Goal: Transaction & Acquisition: Purchase product/service

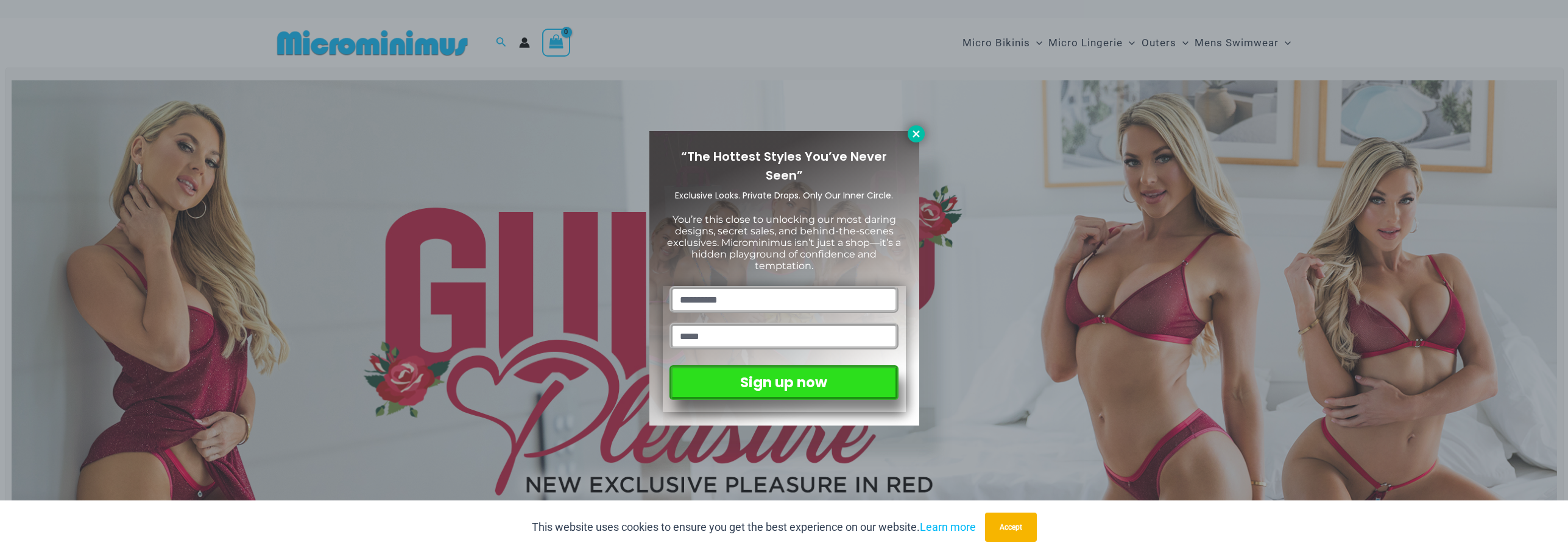
click at [910, 135] on icon at bounding box center [916, 134] width 11 height 11
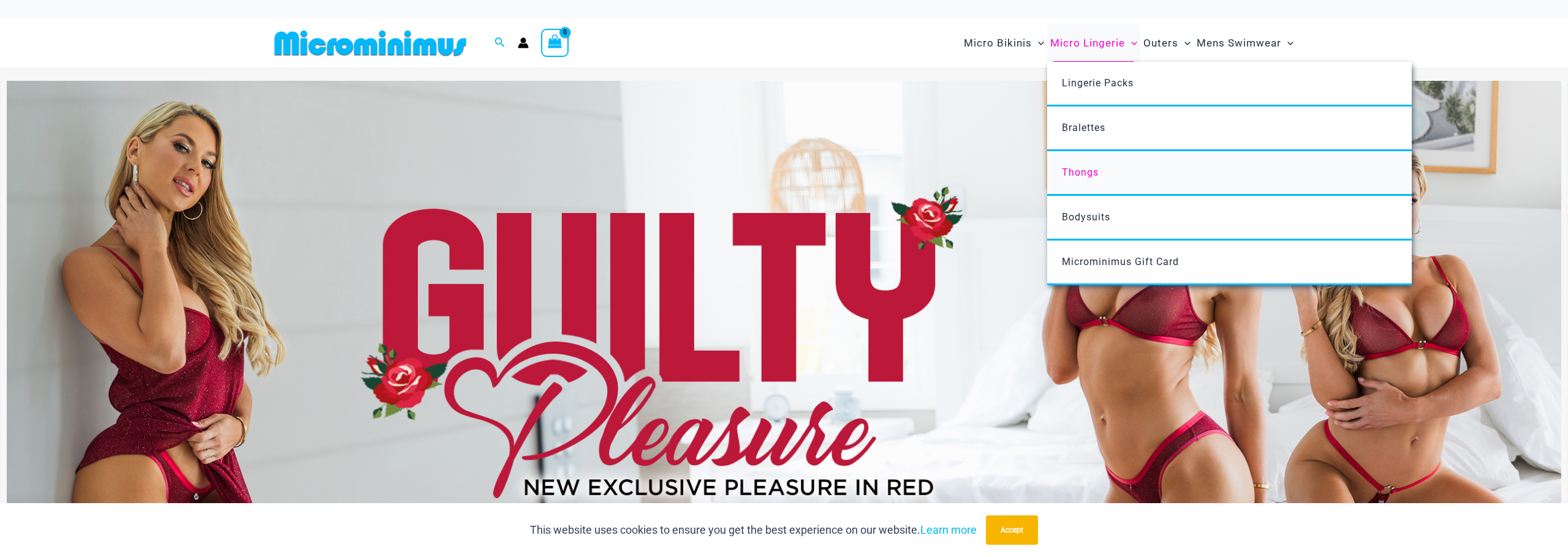
click at [1080, 175] on span "Thongs" at bounding box center [1080, 172] width 37 height 12
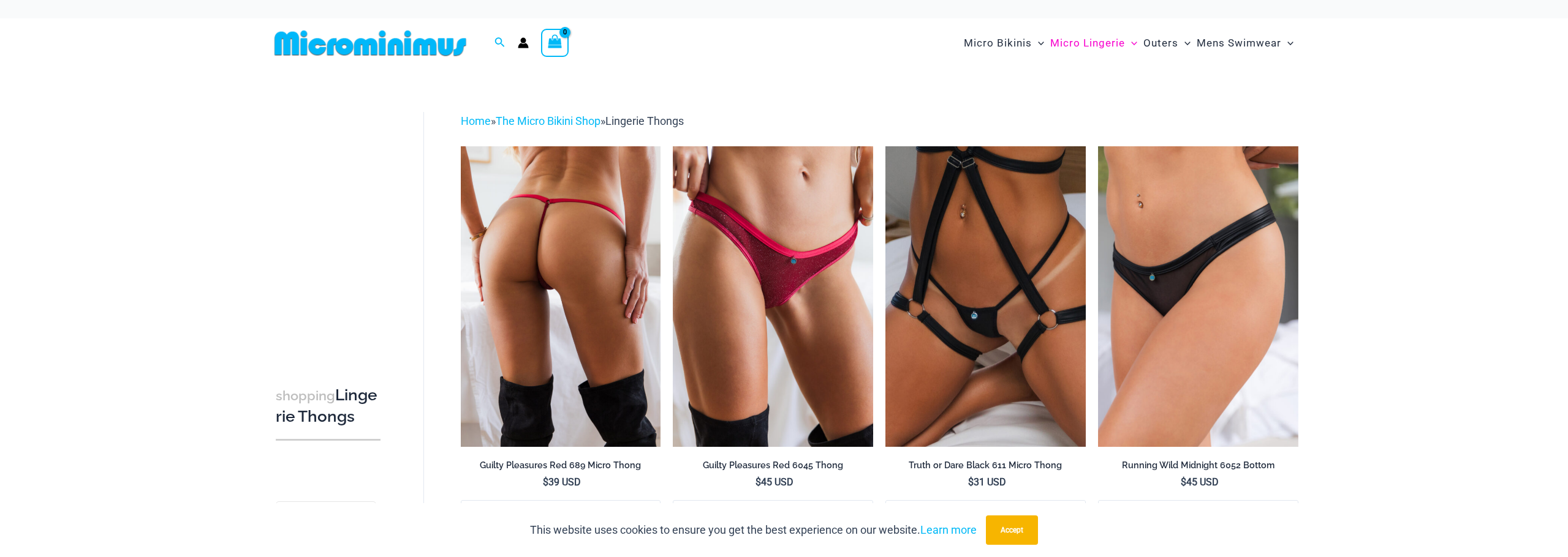
click at [600, 282] on img at bounding box center [560, 296] width 200 height 300
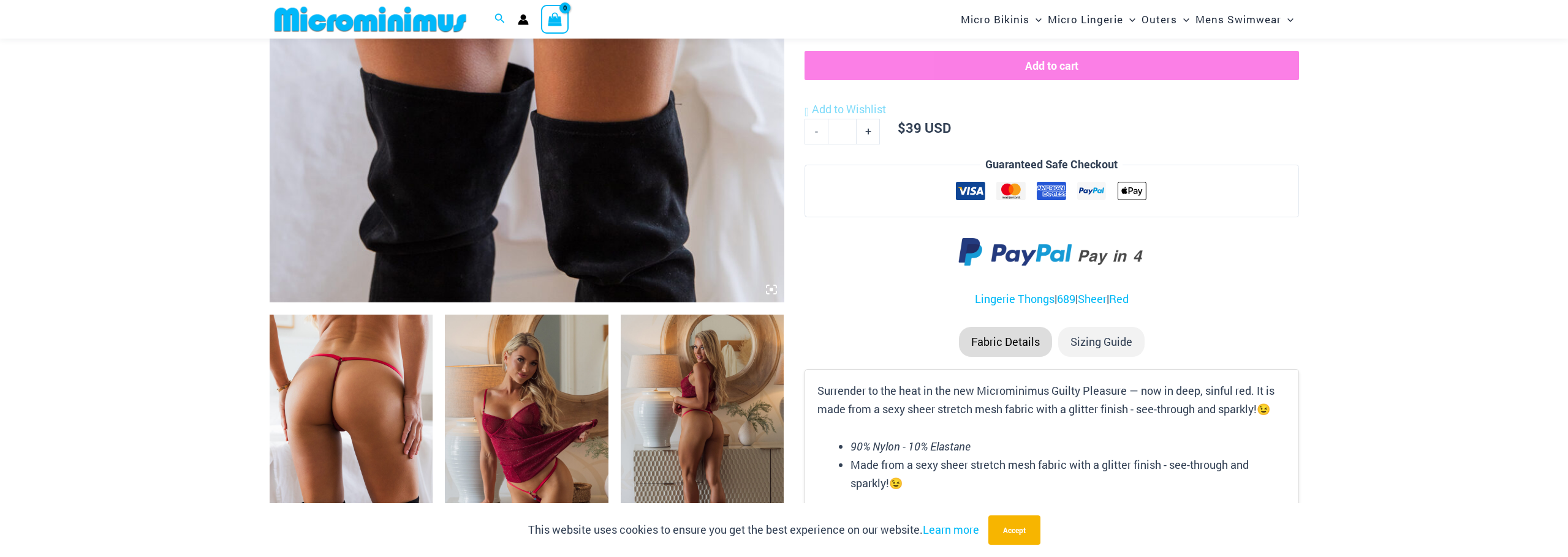
scroll to position [603, 0]
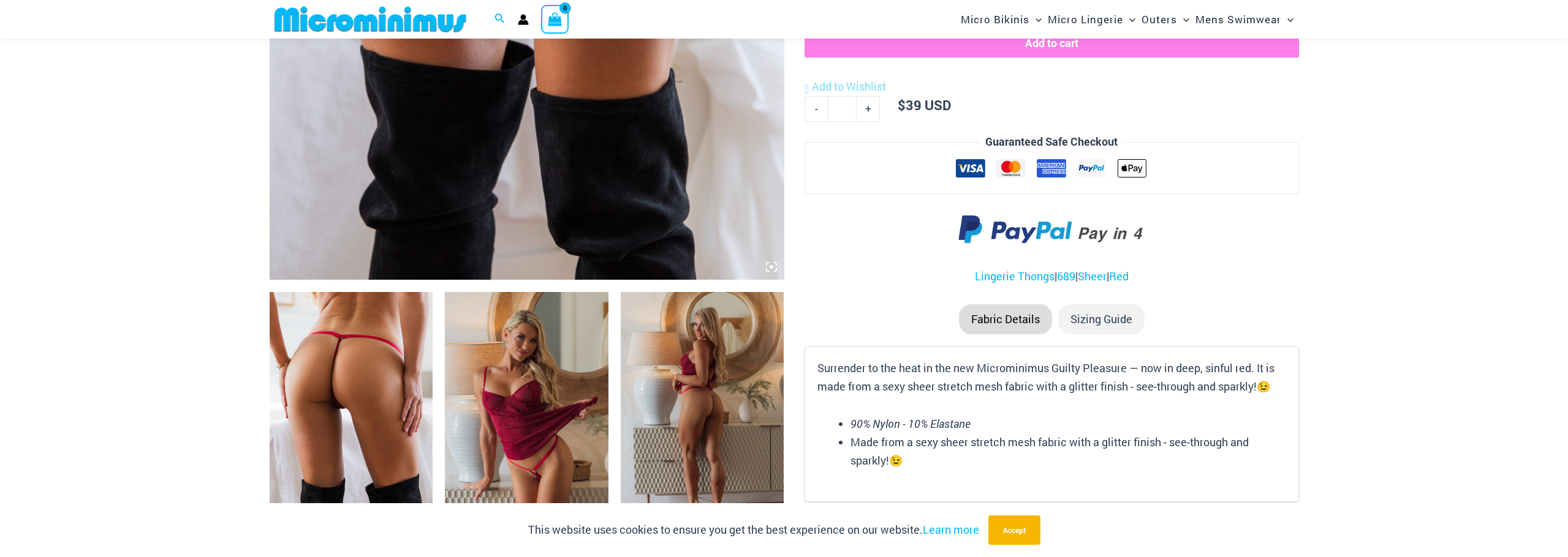
click at [326, 415] on img at bounding box center [351, 414] width 163 height 245
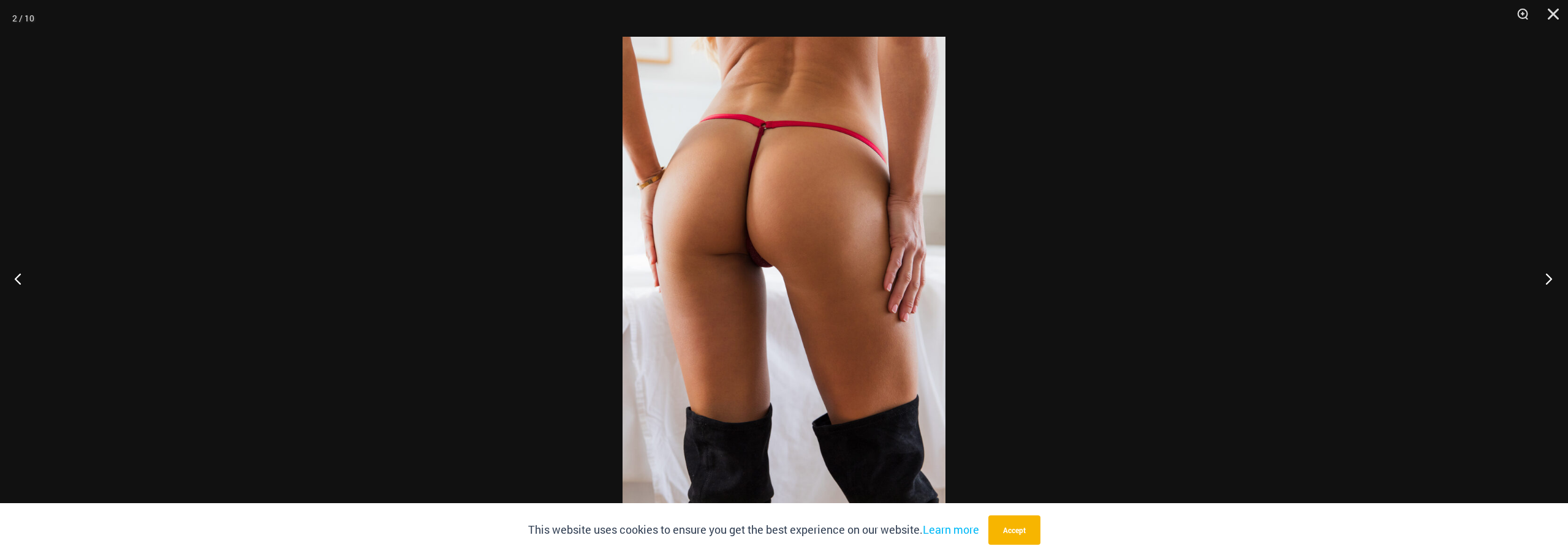
click at [1545, 279] on button "Next" at bounding box center [1545, 278] width 46 height 61
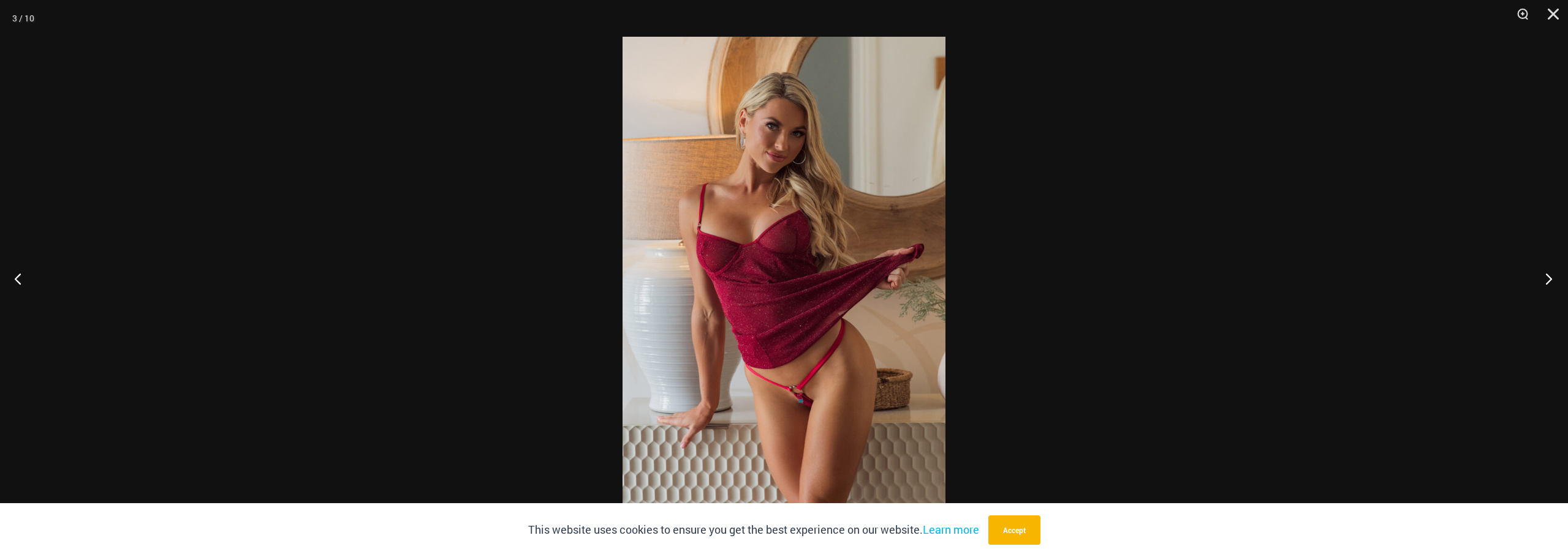
click at [1545, 279] on button "Next" at bounding box center [1545, 278] width 46 height 61
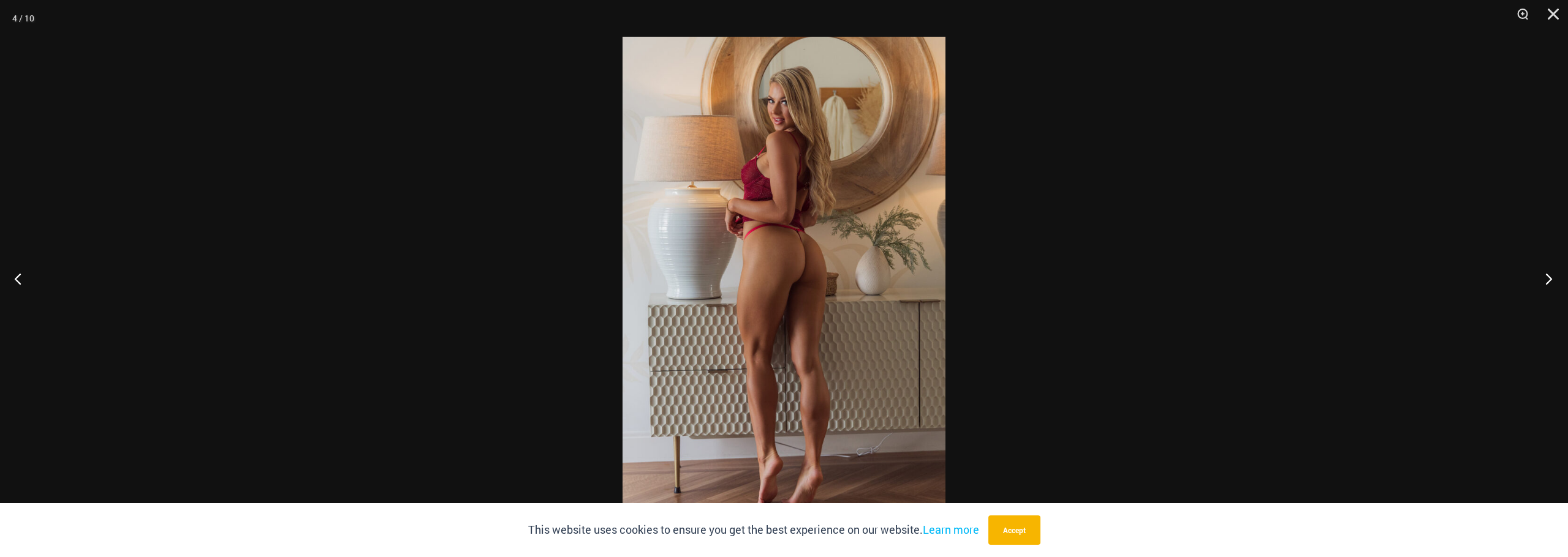
click at [1545, 279] on button "Next" at bounding box center [1545, 278] width 46 height 61
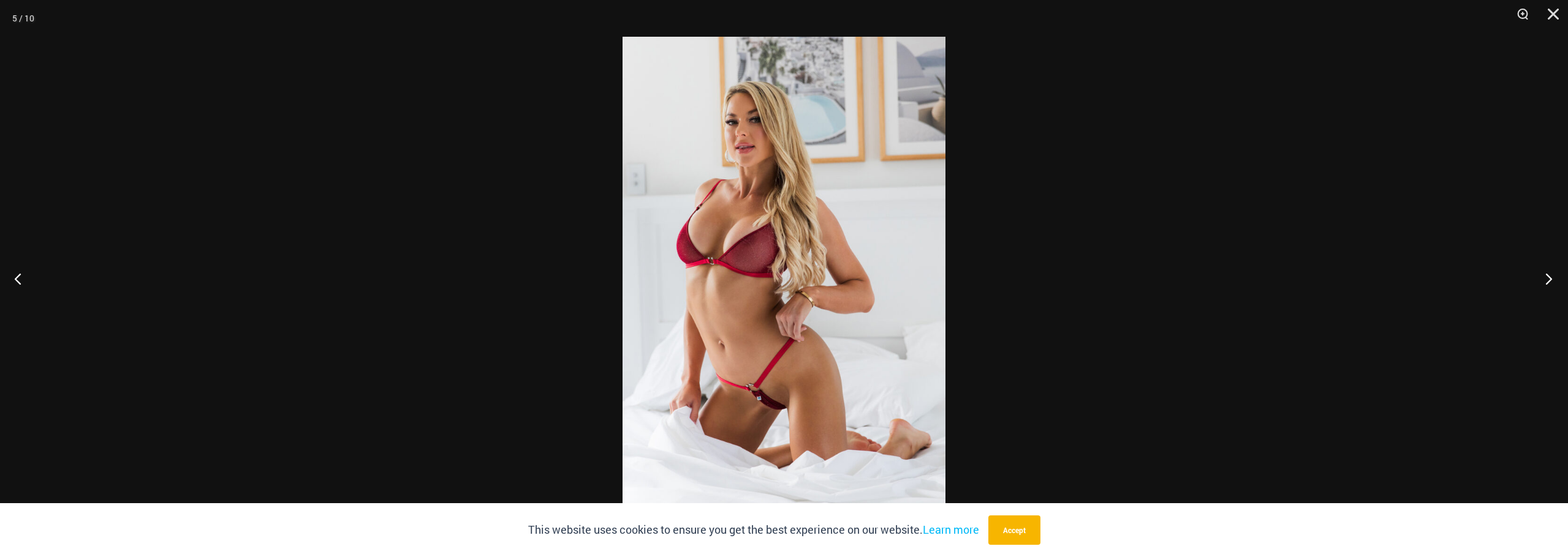
click at [1545, 279] on button "Next" at bounding box center [1545, 278] width 46 height 61
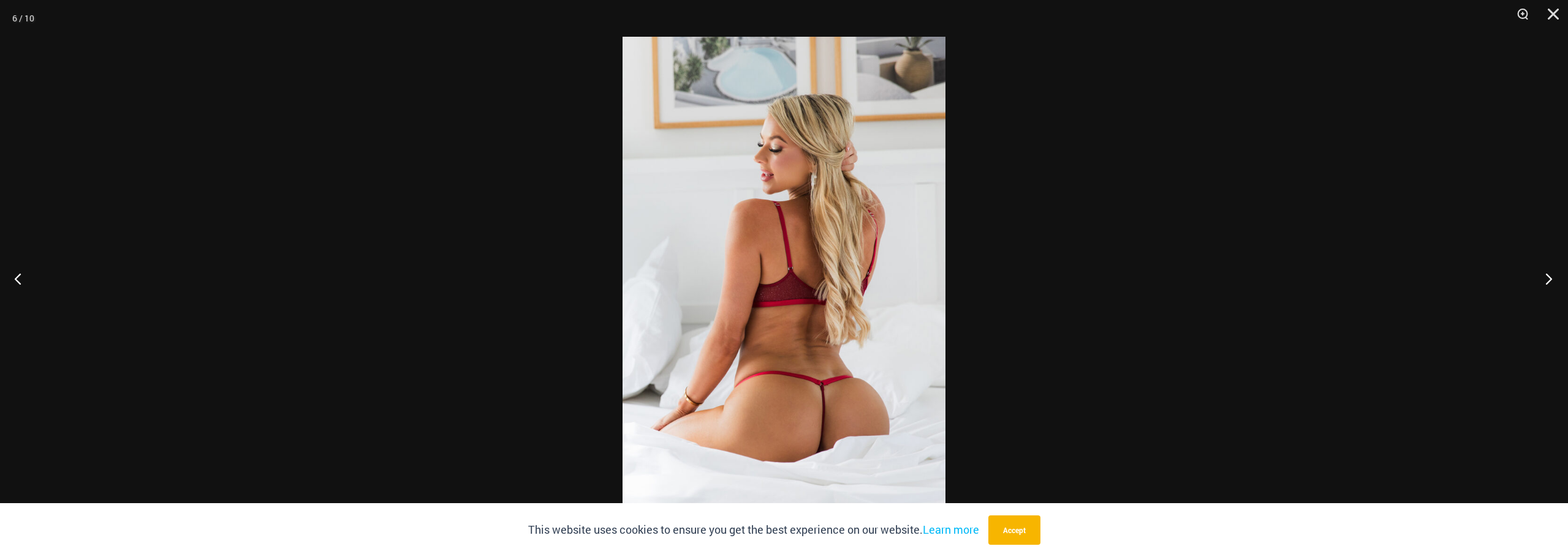
click at [1545, 279] on button "Next" at bounding box center [1545, 278] width 46 height 61
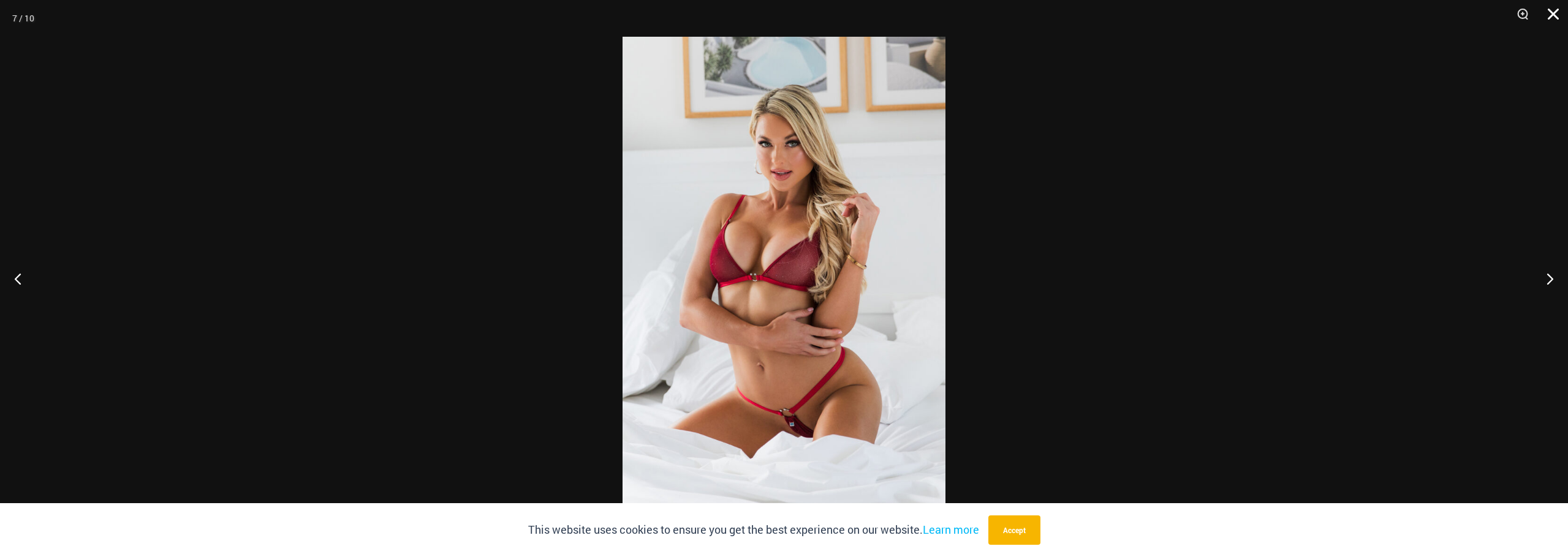
click at [1554, 18] on button "Close" at bounding box center [1548, 18] width 31 height 37
